Goal: Task Accomplishment & Management: Manage account settings

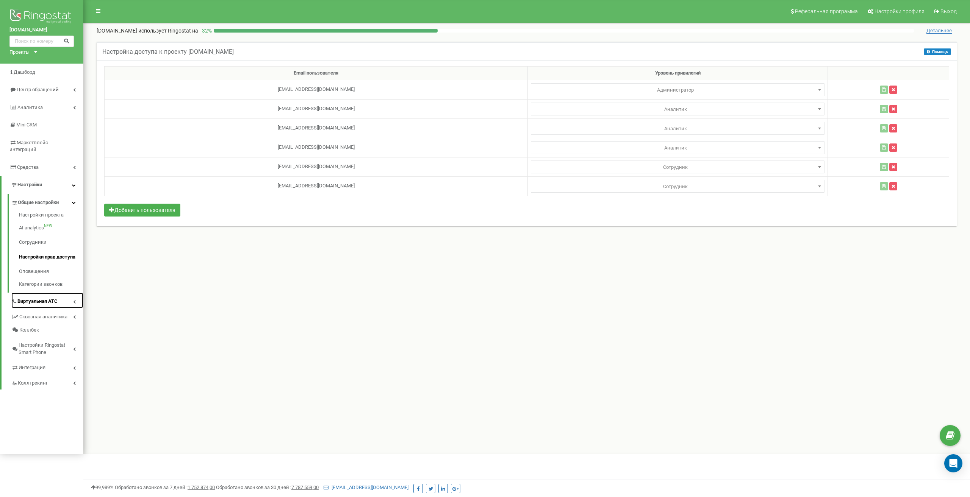
click at [64, 297] on link "Виртуальная АТС" at bounding box center [47, 301] width 72 height 16
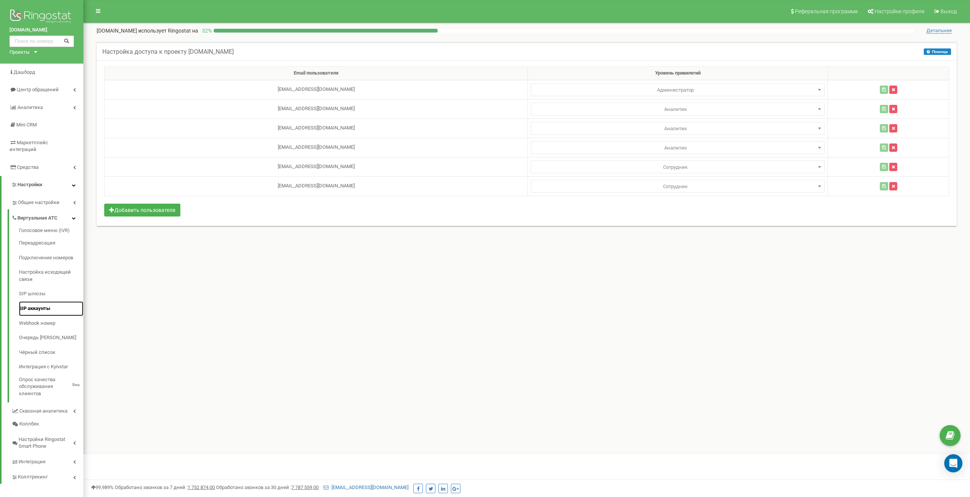
click at [33, 302] on link "SIP аккаунты" at bounding box center [51, 309] width 64 height 15
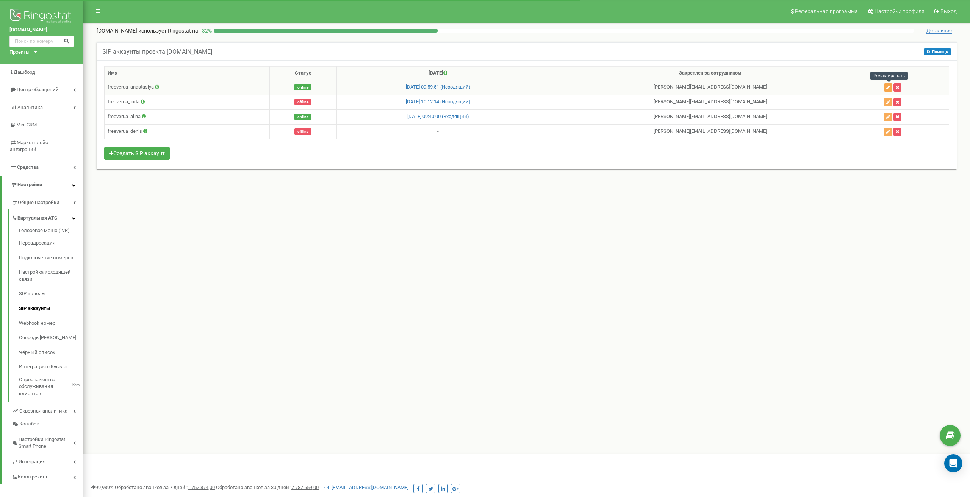
click at [889, 86] on icon "button" at bounding box center [888, 87] width 4 height 5
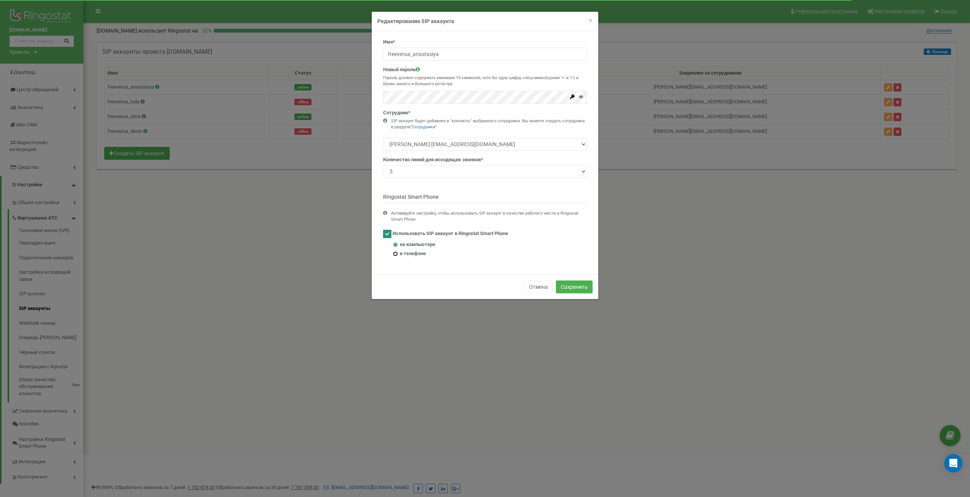
click at [395, 253] on input "в телефоне" at bounding box center [395, 254] width 5 height 5
radio input "true"
click at [396, 247] on input "на компьютере" at bounding box center [395, 244] width 5 height 5
radio input "true"
click at [589, 20] on span "×" at bounding box center [590, 20] width 4 height 9
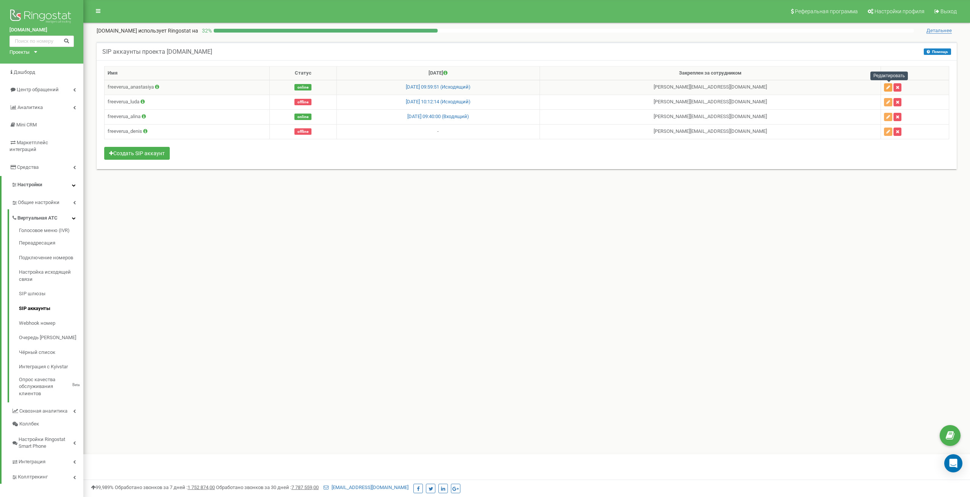
click at [887, 87] on icon "button" at bounding box center [888, 87] width 4 height 5
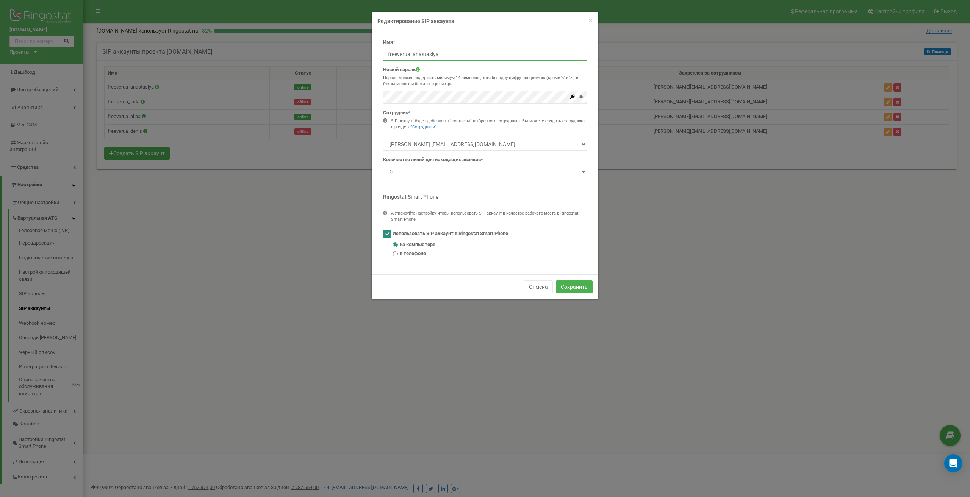
drag, startPoint x: 452, startPoint y: 56, endPoint x: 312, endPoint y: 55, distance: 140.2
click at [314, 53] on div "× Close Редактирование SIP аккаунта Имя* freeverua_anastasiya Новый пароль Паро…" at bounding box center [485, 248] width 970 height 497
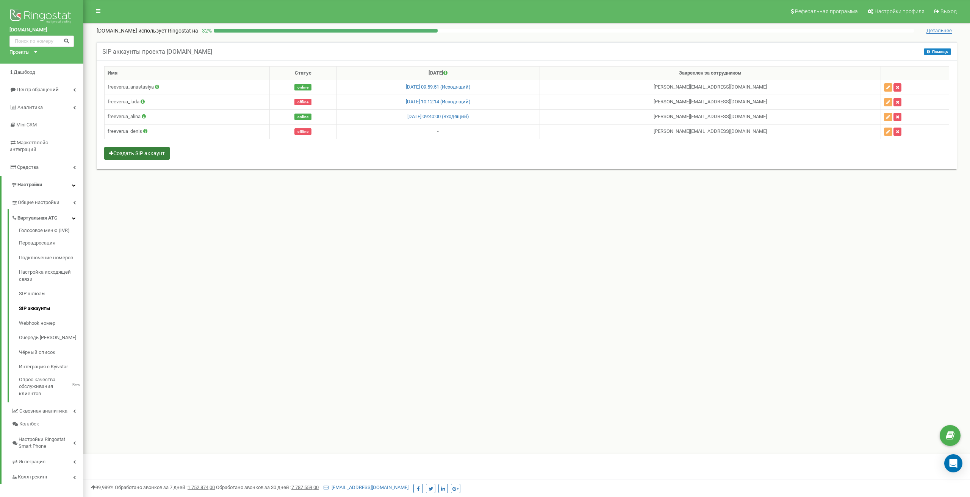
click at [153, 154] on button "Создать SIP аккаунт" at bounding box center [137, 153] width 66 height 13
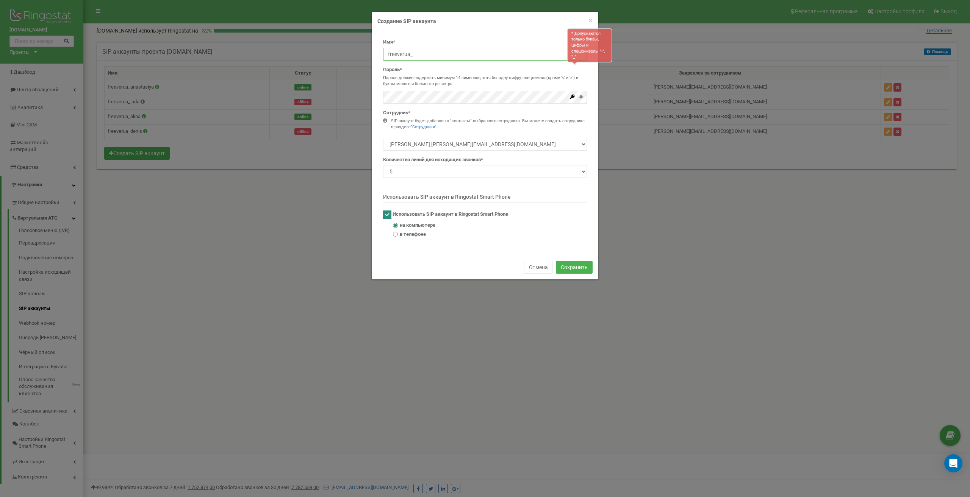
click at [422, 56] on input "freeverua_" at bounding box center [485, 54] width 204 height 13
click at [434, 58] on input "freeverua_" at bounding box center [485, 54] width 204 height 13
paste input "[PERSON_NAME]"
type input "freeverua_anastasiya_mob"
click at [350, 92] on div "× Close Создание SIP аккаунта Имя* freeverua_anastasiya_mob Пароль* Пароль долж…" at bounding box center [485, 248] width 970 height 497
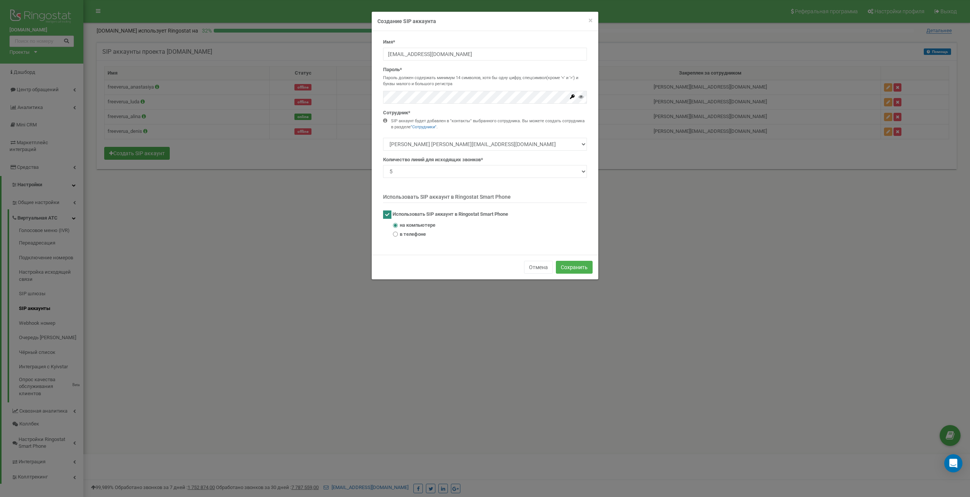
type input "freeverua_"
click at [434, 53] on input "freeverua_" at bounding box center [485, 54] width 204 height 13
click at [369, 95] on div "× Close Создание SIP аккаунта Имя* freeverua_ Пароль* Пароль должен содержать м…" at bounding box center [485, 248] width 970 height 497
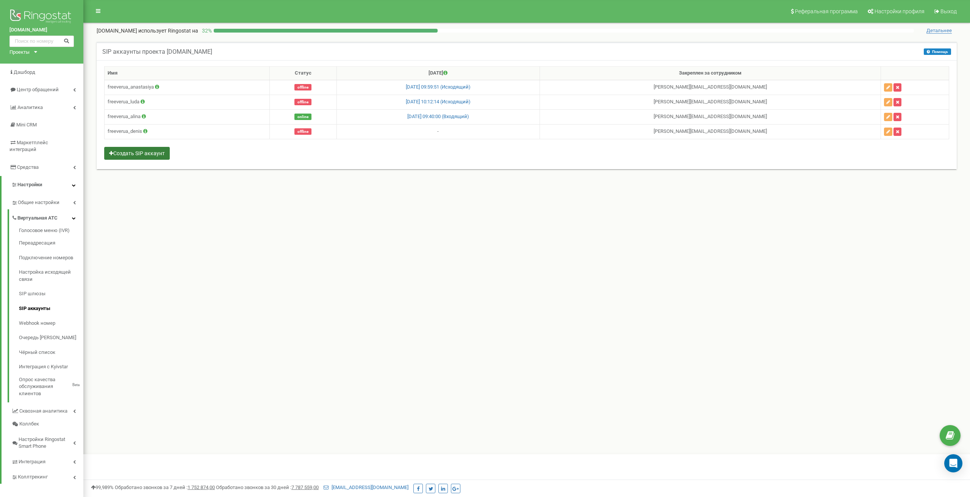
click at [134, 153] on button "Создать SIP аккаунт" at bounding box center [137, 153] width 66 height 13
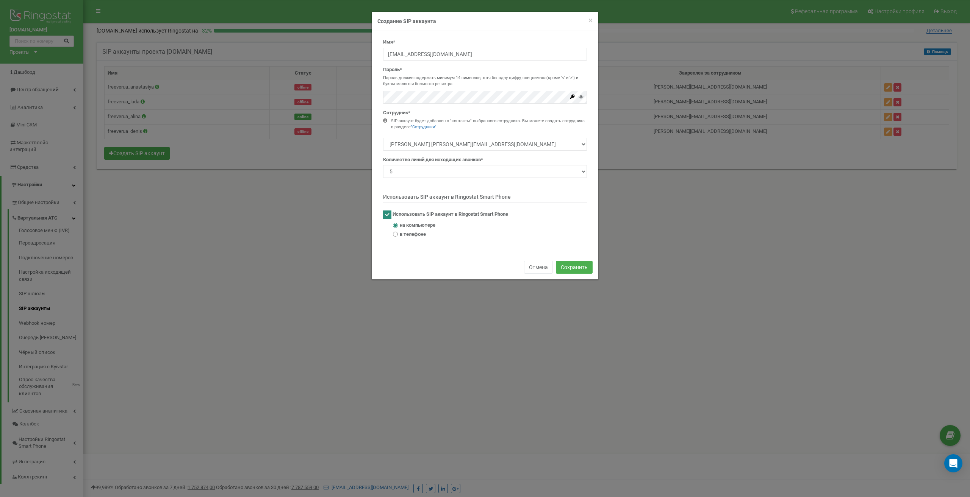
type input "freeverua_"
click at [544, 143] on select "Макода Денис denysrest@gmail.com Людмила Батурина lyudmila030180@gmail.com Маца…" at bounding box center [485, 144] width 204 height 13
select select "39070"
click at [383, 138] on select "Макода Денис denysrest@gmail.com Людмила Батурина lyudmila030180@gmail.com Маца…" at bounding box center [485, 144] width 204 height 13
click at [397, 233] on input "в телефоне" at bounding box center [395, 234] width 5 height 5
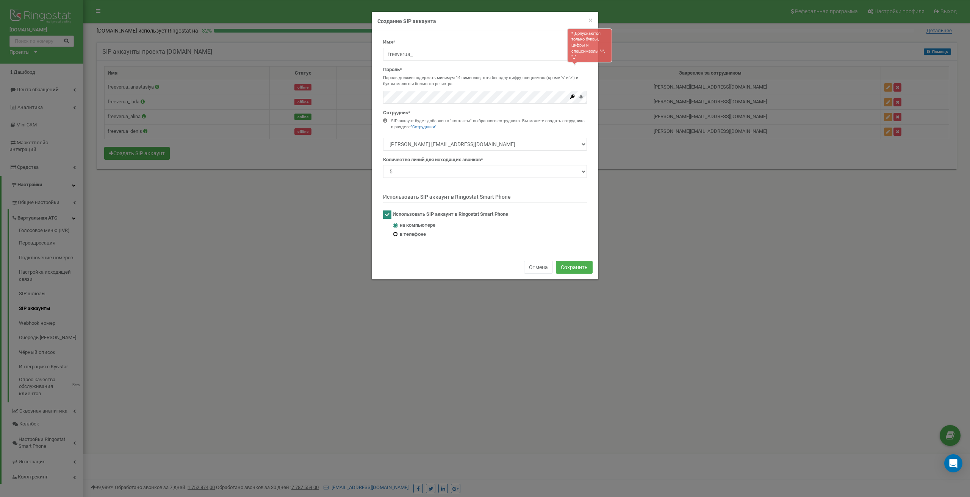
radio input "true"
click at [437, 55] on input "freeverua_" at bounding box center [485, 54] width 204 height 13
type input "freeverua_sokir"
click at [579, 269] on button "Сохранить" at bounding box center [574, 267] width 37 height 13
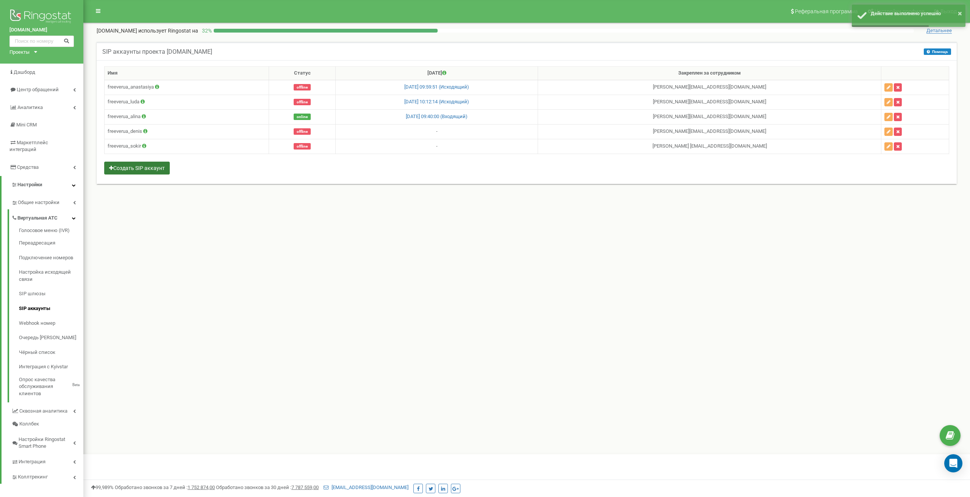
click at [144, 170] on button "Создать SIP аккаунт" at bounding box center [137, 168] width 66 height 13
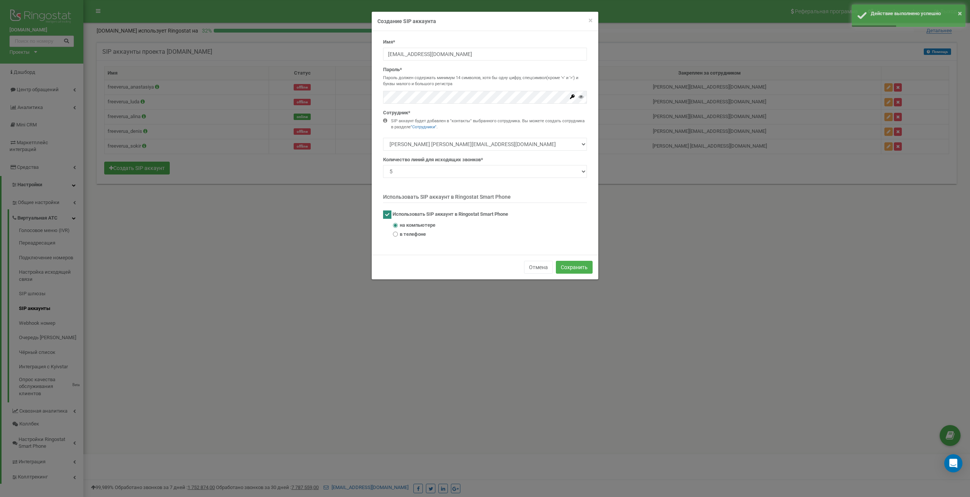
type input "freeverua_"
click at [487, 148] on select "Макода Денис denysrest@gmail.com Людмила Батурина lyudmila030180@gmail.com Маца…" at bounding box center [485, 144] width 204 height 13
select select "381492"
click at [383, 138] on select "Макода Денис denysrest@gmail.com Людмила Батурина lyudmila030180@gmail.com Маца…" at bounding box center [485, 144] width 204 height 13
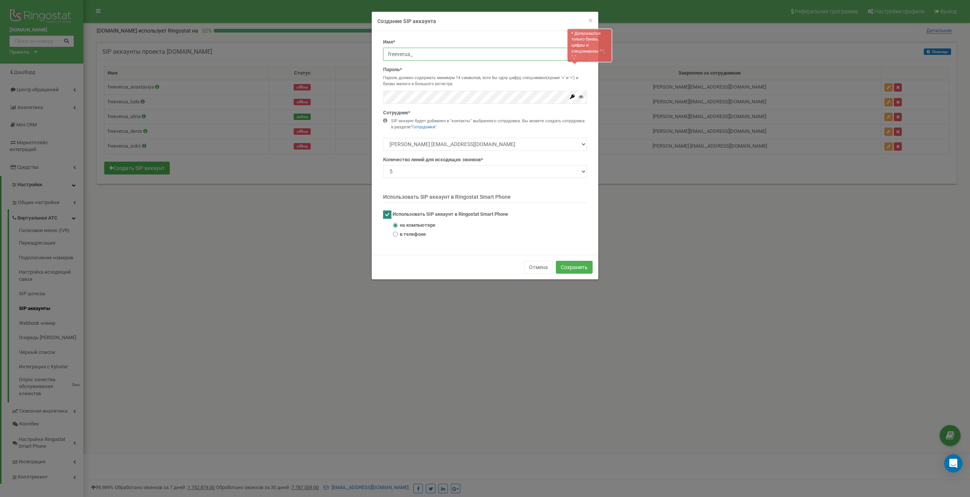
click at [438, 52] on input "freeverua_" at bounding box center [485, 54] width 204 height 13
type input "freeverua_macak"
click at [392, 233] on div "Имя* freeverua_macak Пароль* Пароль должен содержать минимум 14 символов, хотя …" at bounding box center [484, 141] width 215 height 205
click at [398, 234] on label "в телефоне" at bounding box center [490, 234] width 194 height 7
click at [398, 234] on input "в телефоне" at bounding box center [395, 234] width 5 height 5
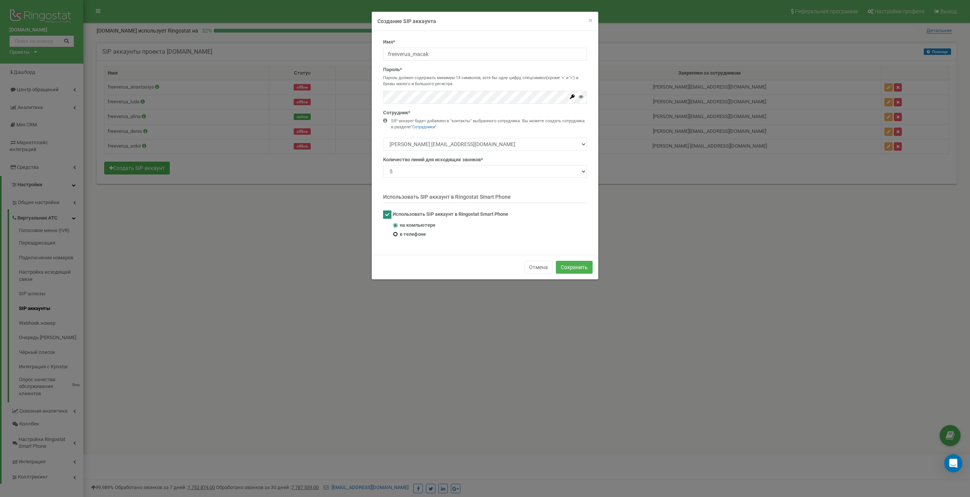
radio input "true"
click at [576, 265] on button "Сохранить" at bounding box center [574, 267] width 37 height 13
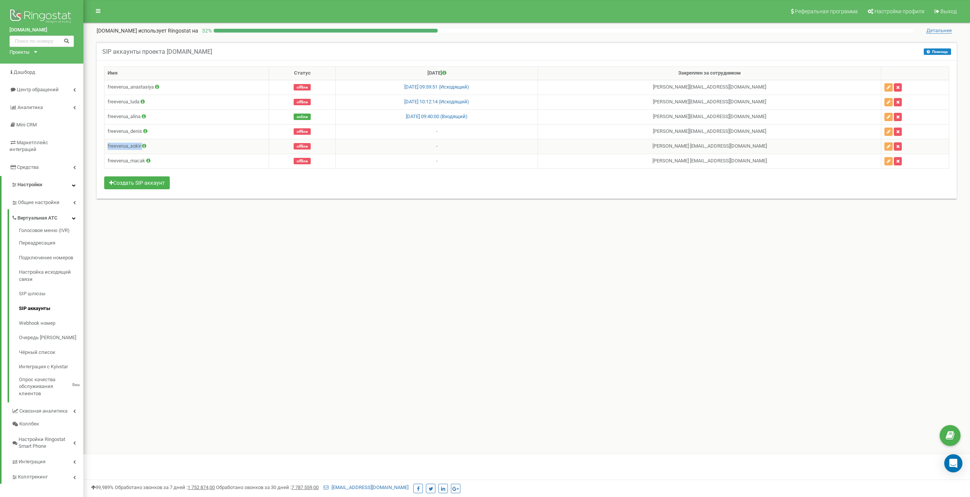
drag, startPoint x: 106, startPoint y: 142, endPoint x: 142, endPoint y: 146, distance: 35.8
click at [142, 146] on td "freeverua_sokir" at bounding box center [187, 146] width 164 height 15
copy td "freeverua_sokir"
drag, startPoint x: 108, startPoint y: 161, endPoint x: 145, endPoint y: 159, distance: 37.2
click at [145, 159] on td "freeverua_macak" at bounding box center [187, 161] width 164 height 15
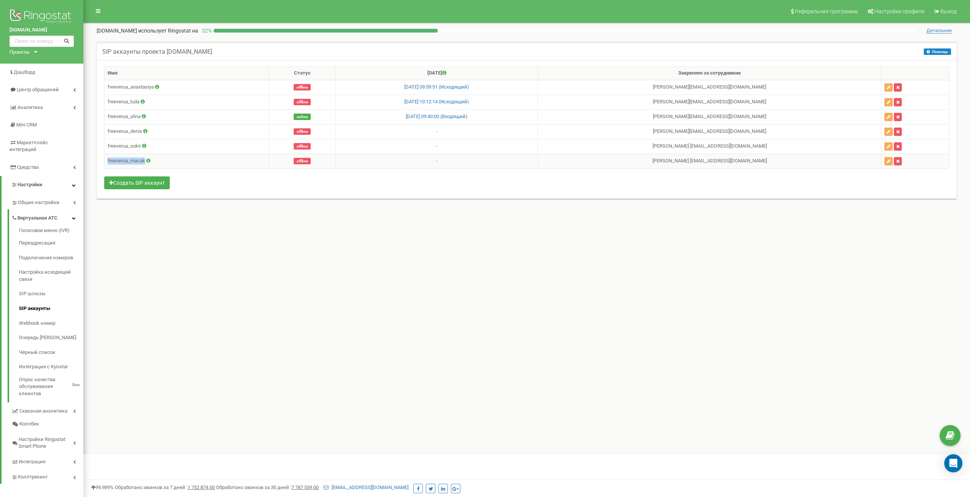
copy td "freeverua_macak"
